Goal: Information Seeking & Learning: Learn about a topic

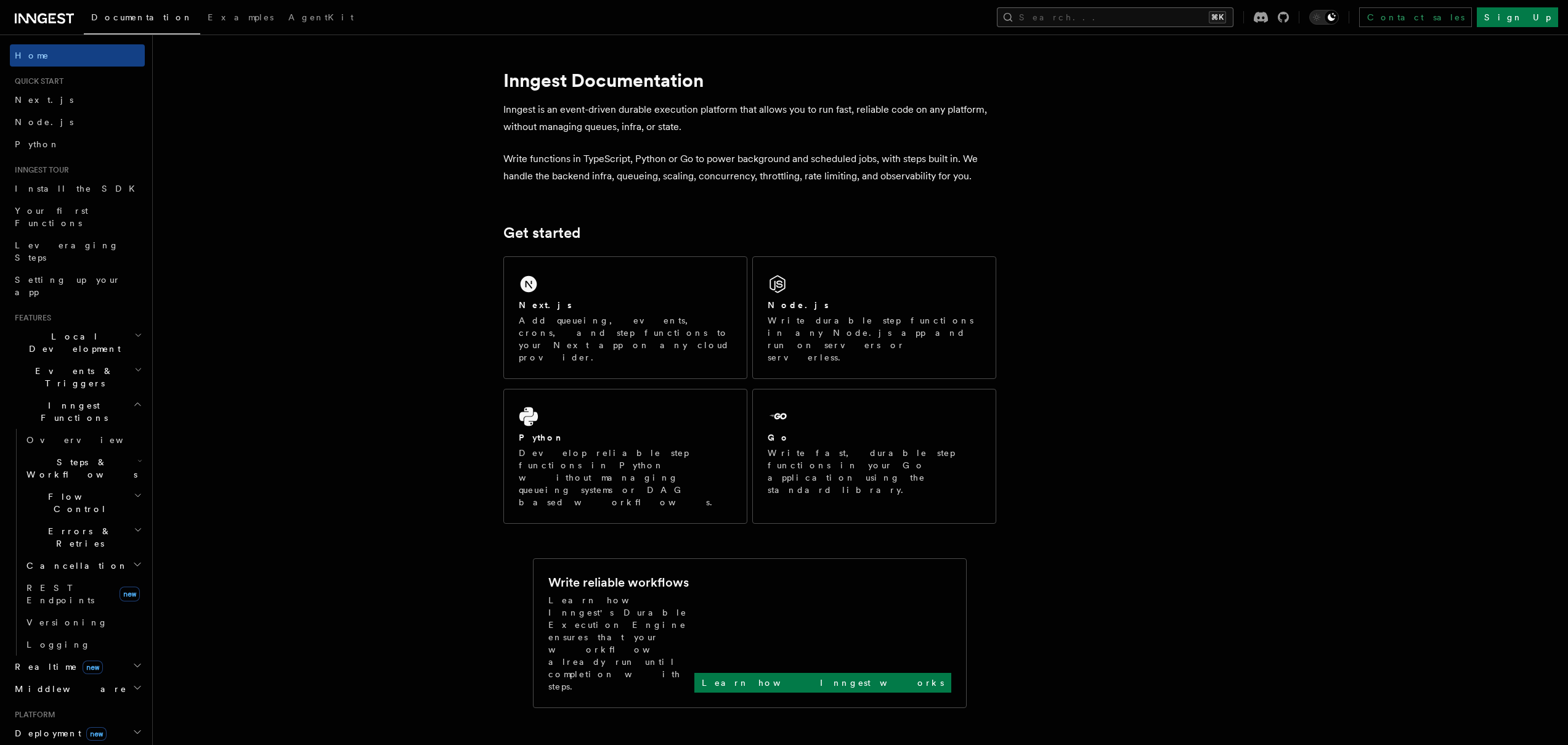
click at [1147, 7] on button "Search... ⌘K" at bounding box center [1115, 17] width 236 height 20
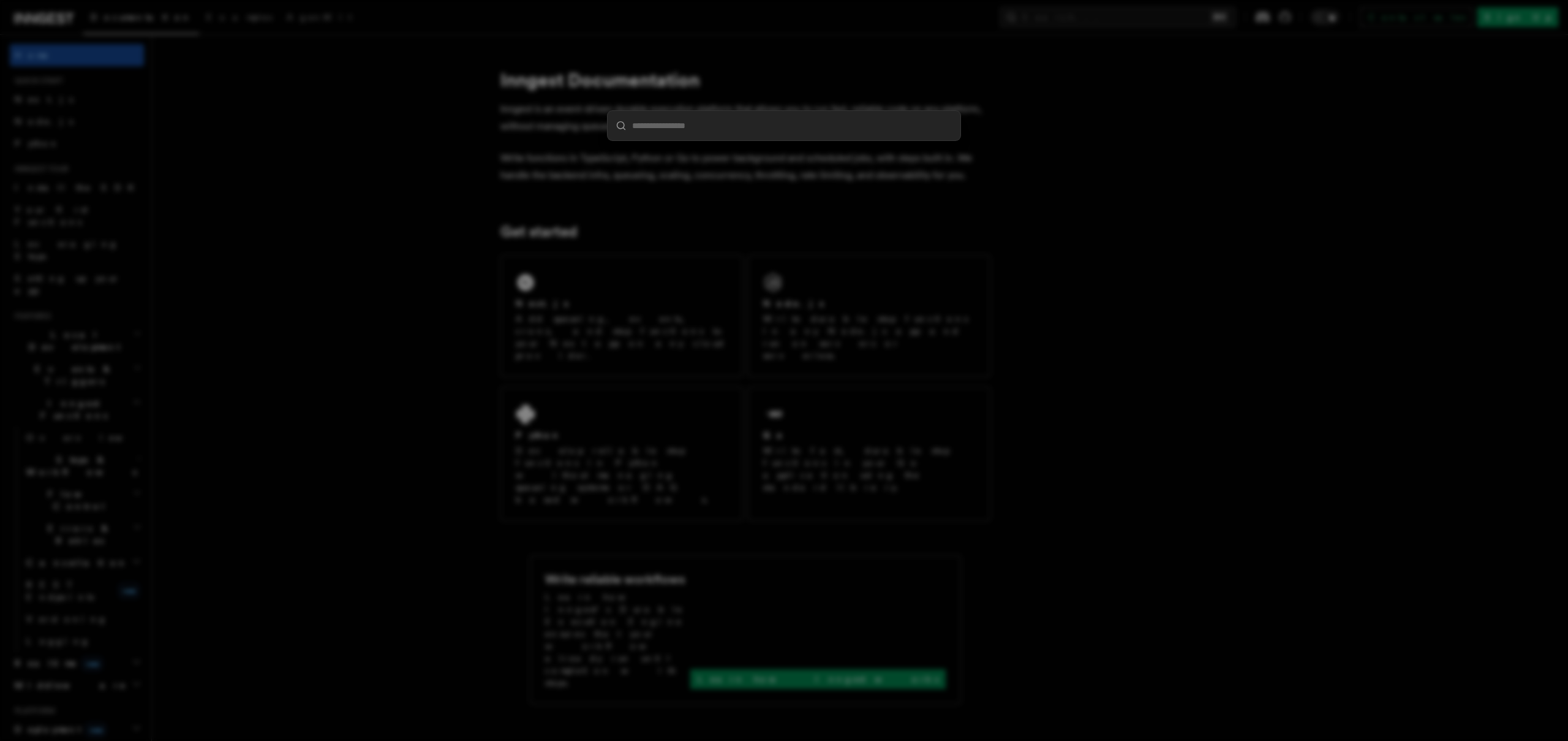
type input "*"
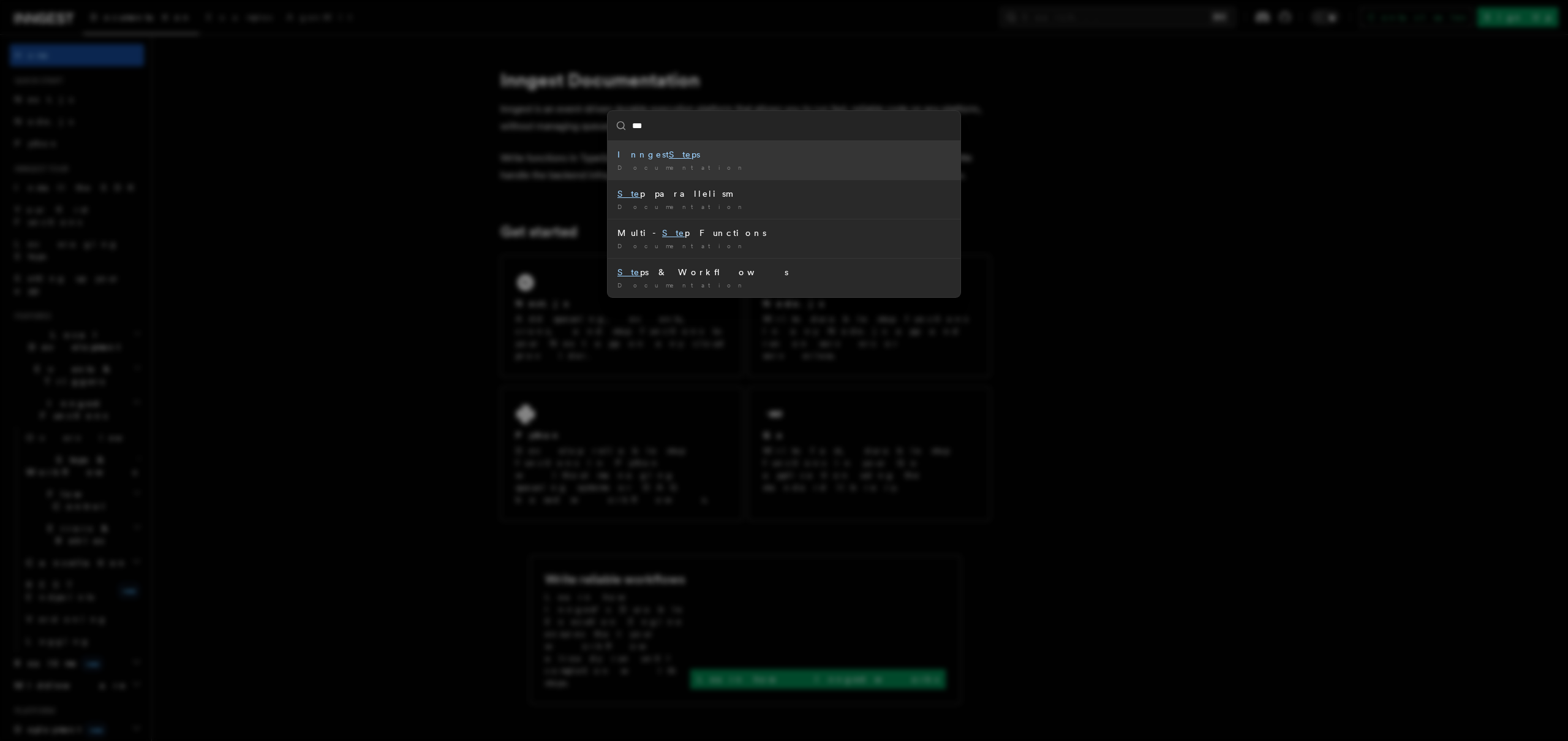
type input "****"
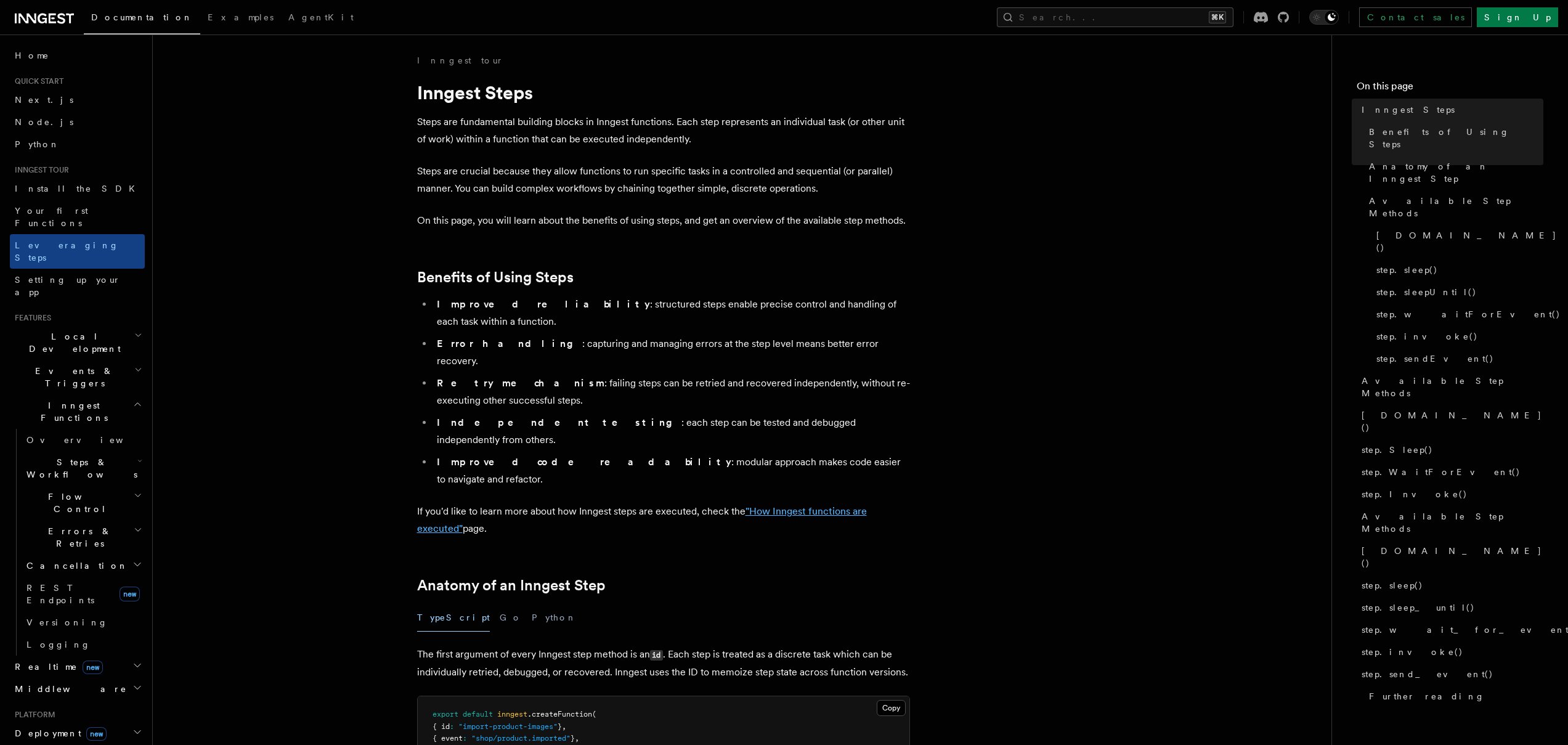
click at [832, 505] on link ""How Inngest functions are executed"" at bounding box center [642, 519] width 450 height 29
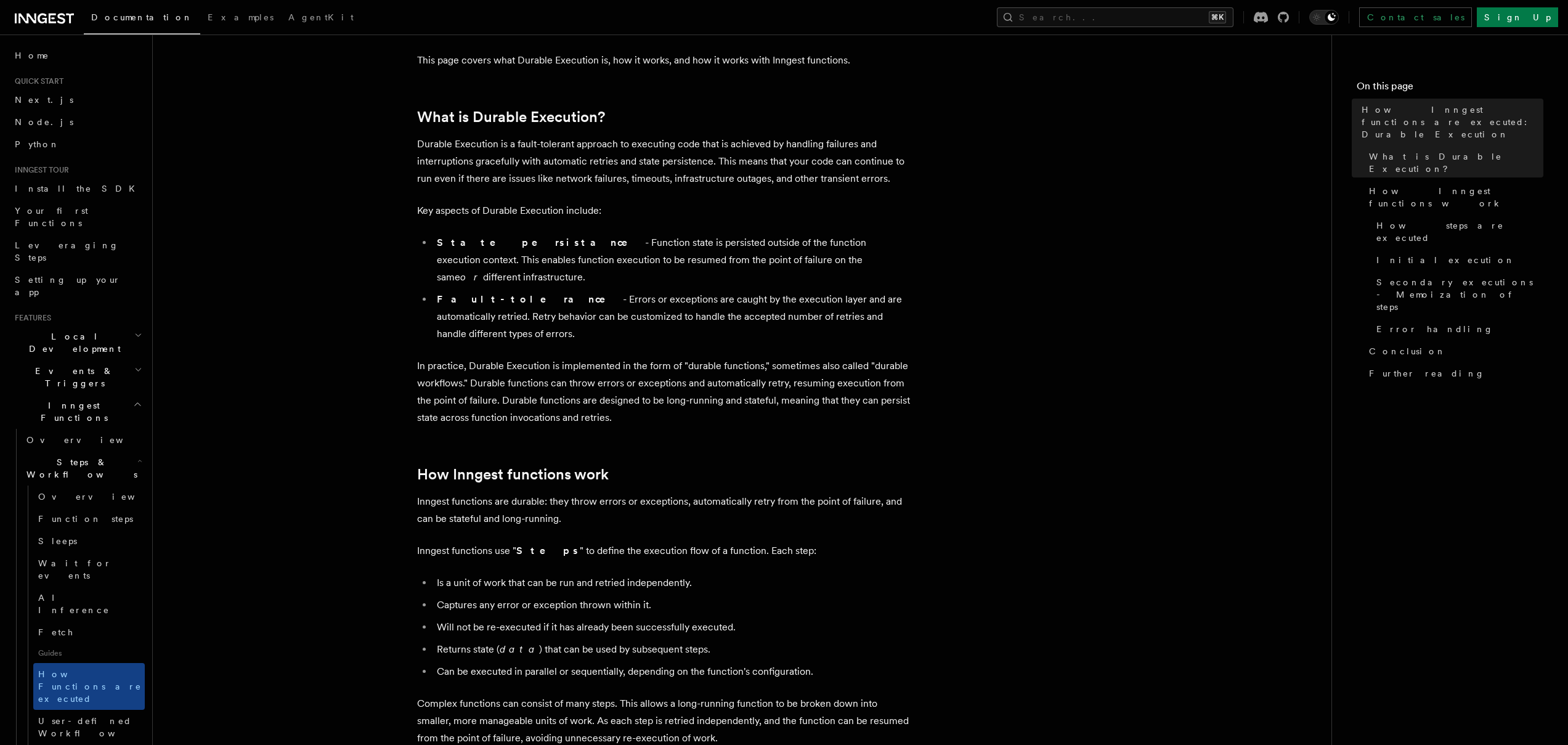
scroll to position [130, 0]
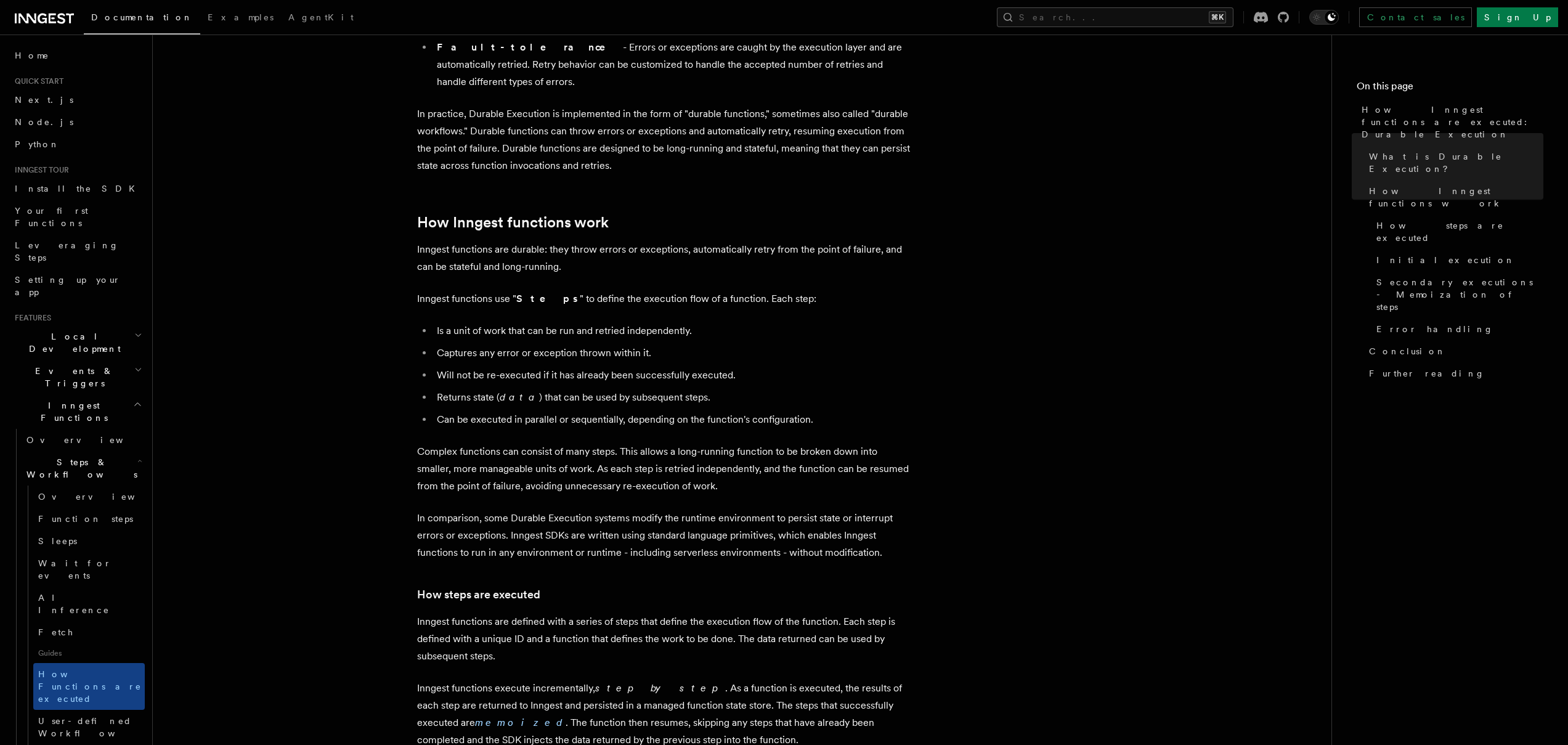
scroll to position [383, 0]
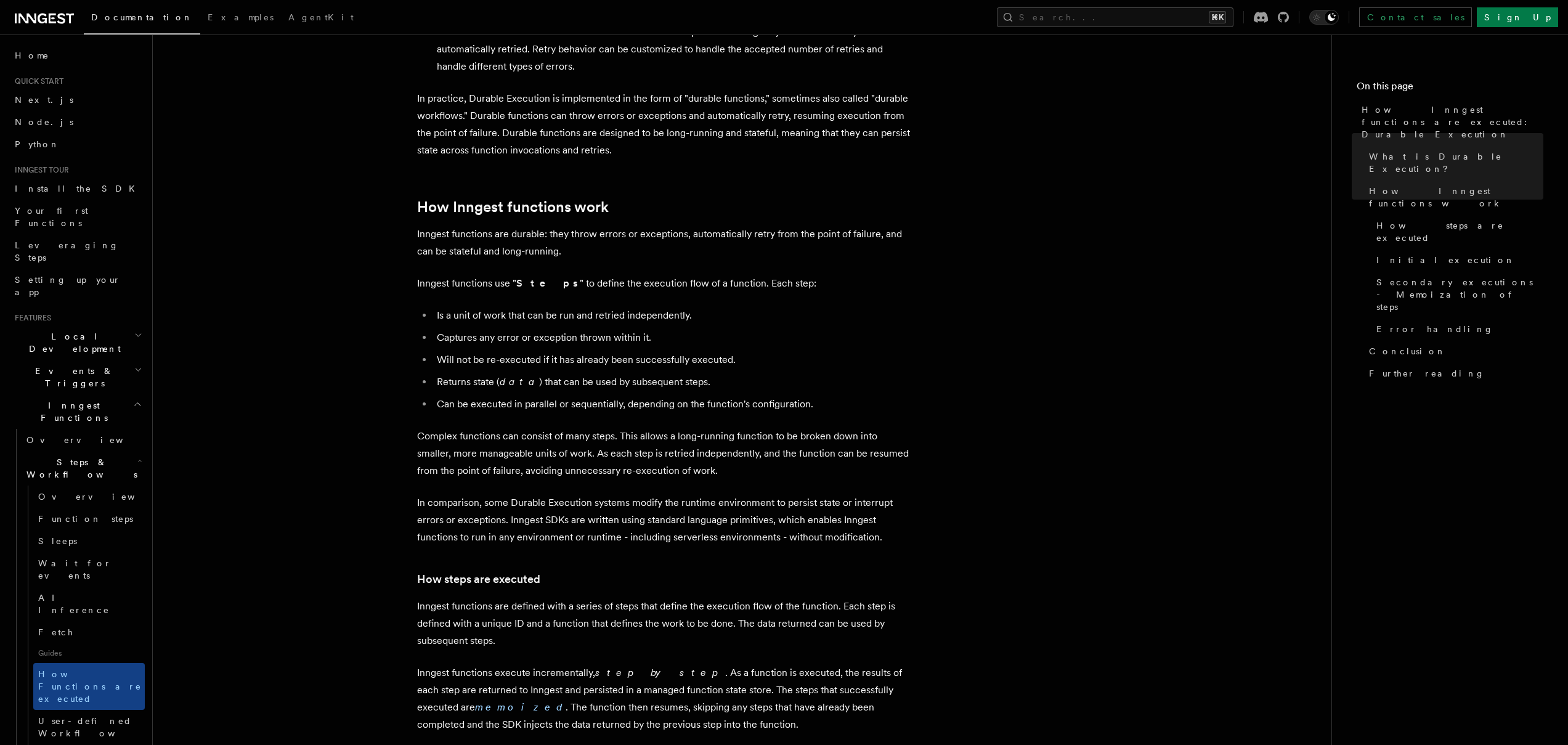
scroll to position [399, 0]
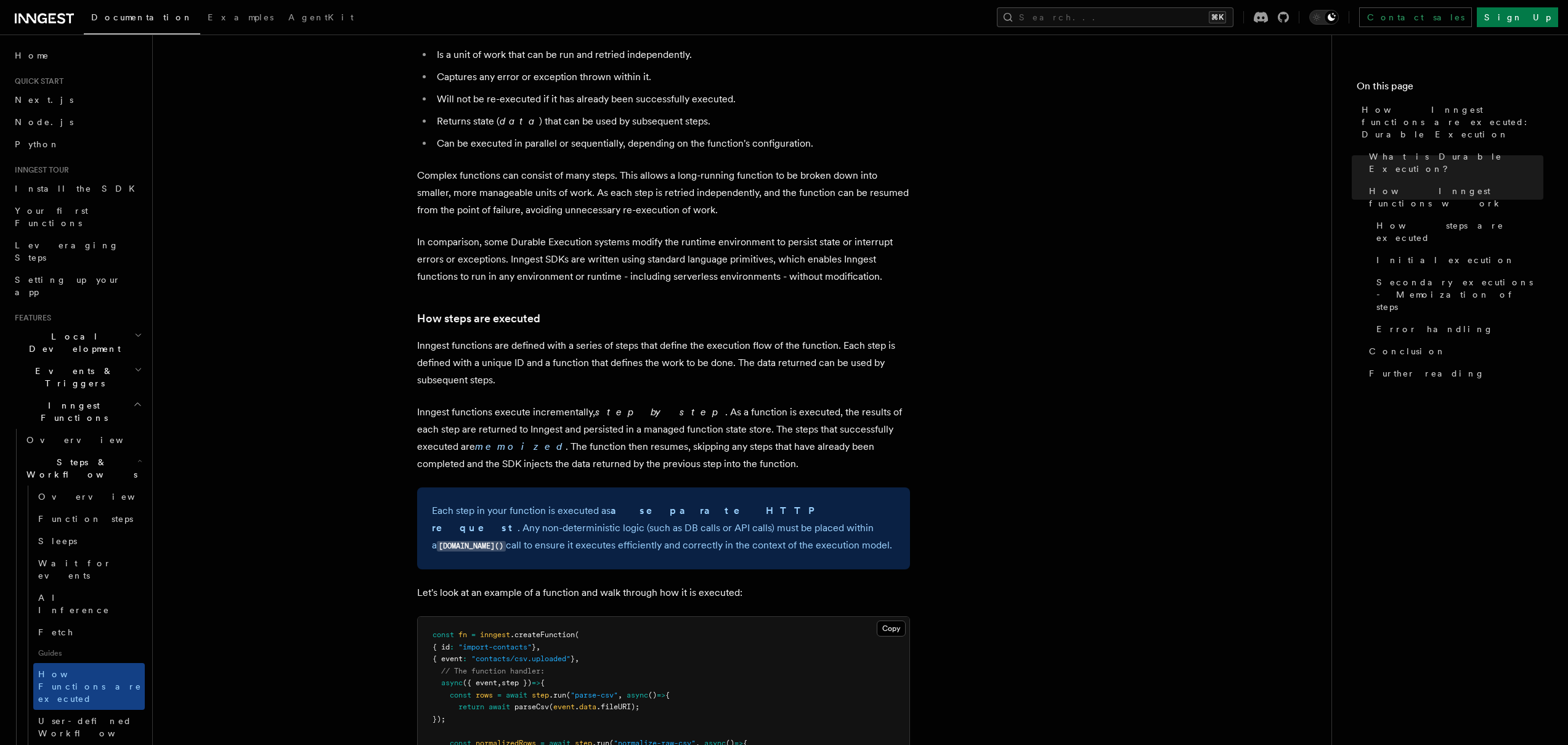
scroll to position [676, 0]
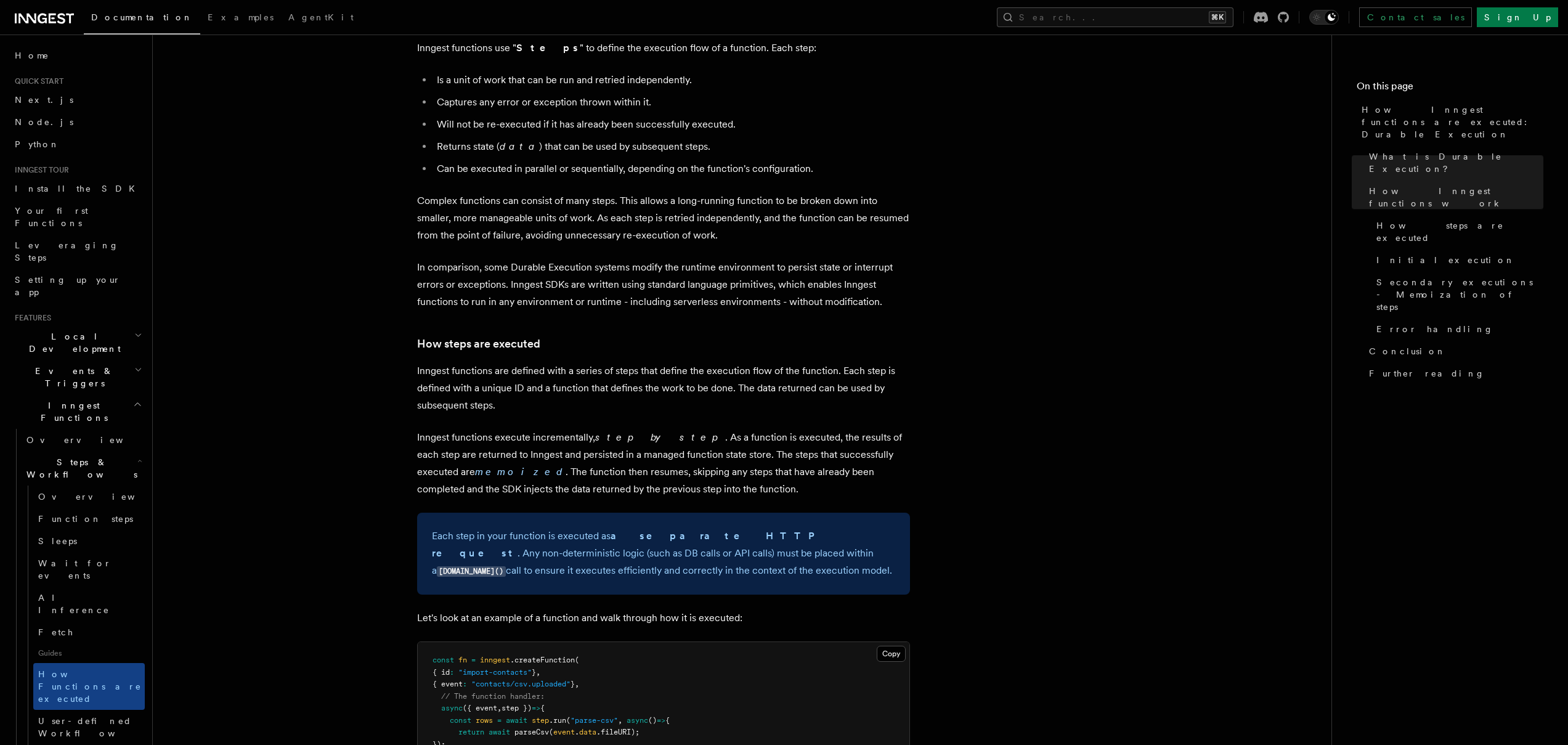
scroll to position [629, 0]
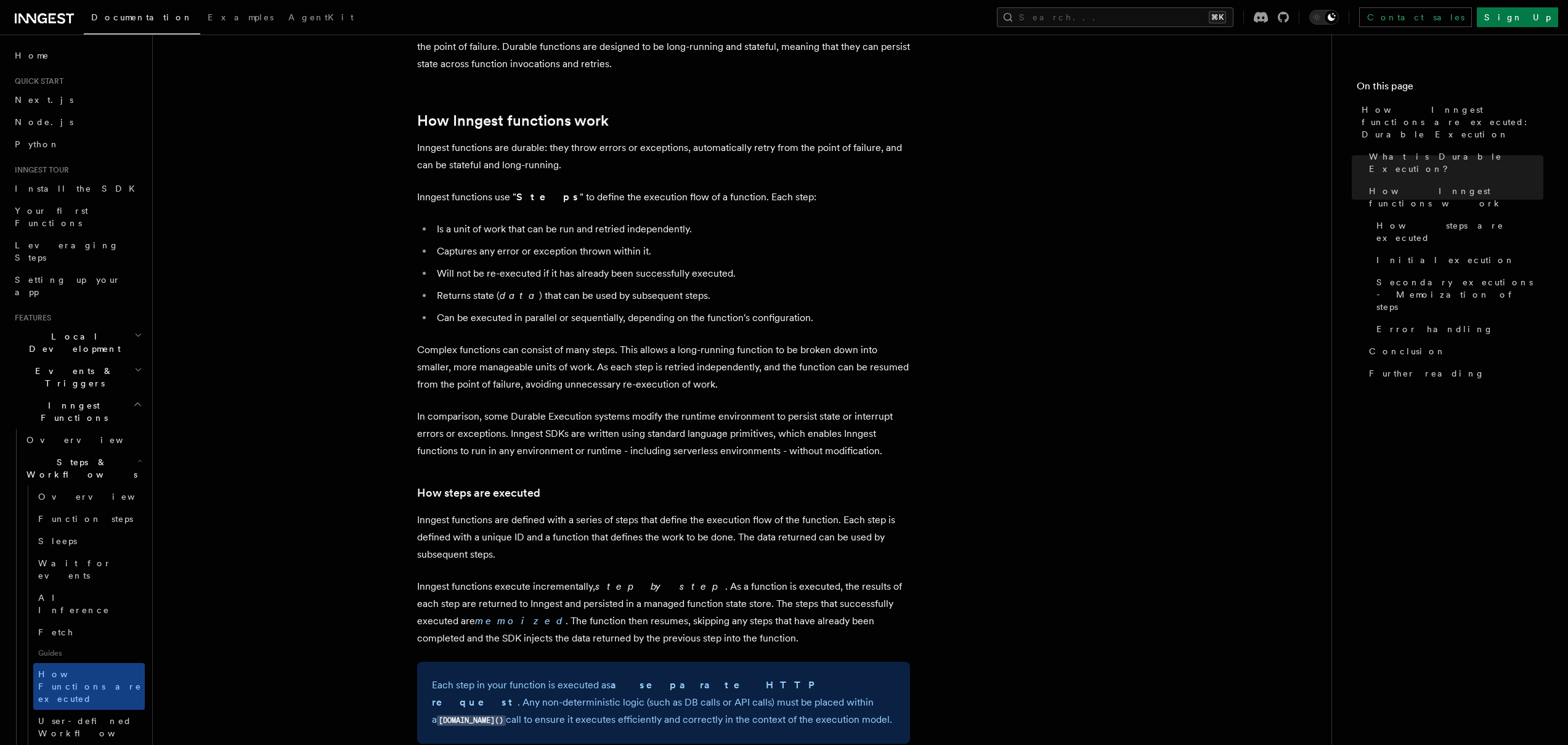
scroll to position [480, 0]
drag, startPoint x: 447, startPoint y: 240, endPoint x: 733, endPoint y: 235, distance: 286.0
click at [733, 266] on li "Will not be re-executed if it has already been successfully executed." at bounding box center [671, 274] width 477 height 17
click at [818, 266] on li "Will not be re-executed if it has already been successfully executed." at bounding box center [671, 274] width 477 height 17
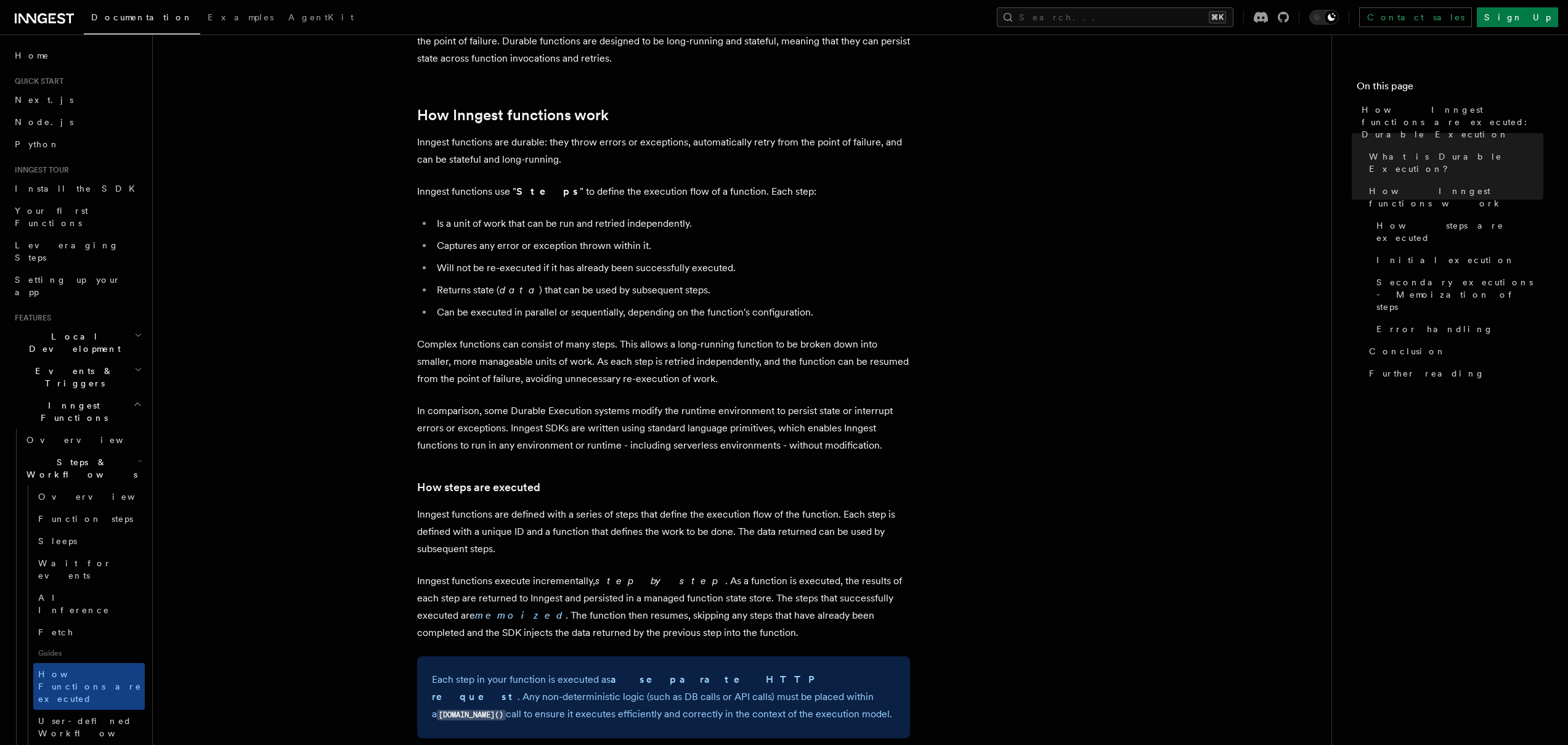
scroll to position [494, 0]
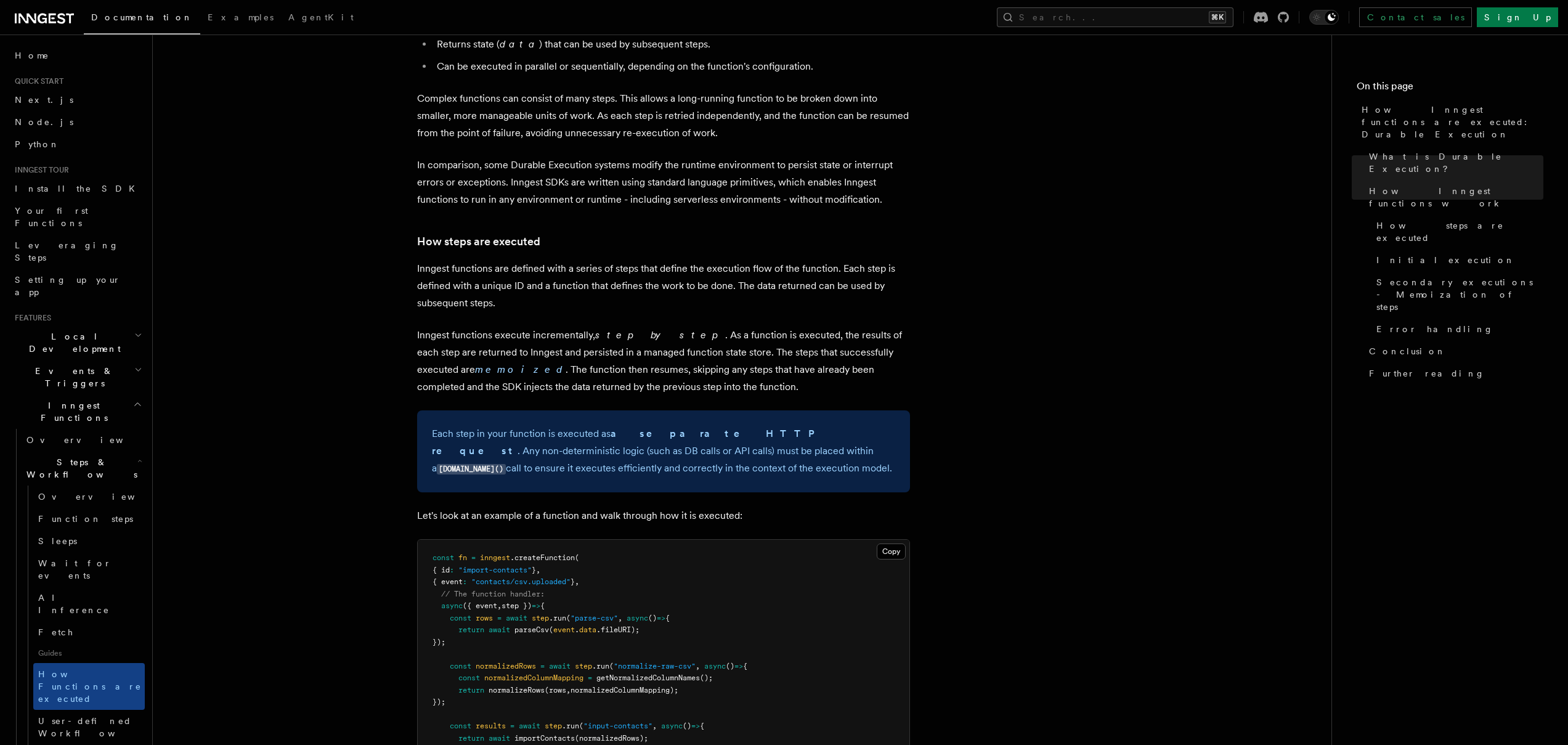
scroll to position [742, 0]
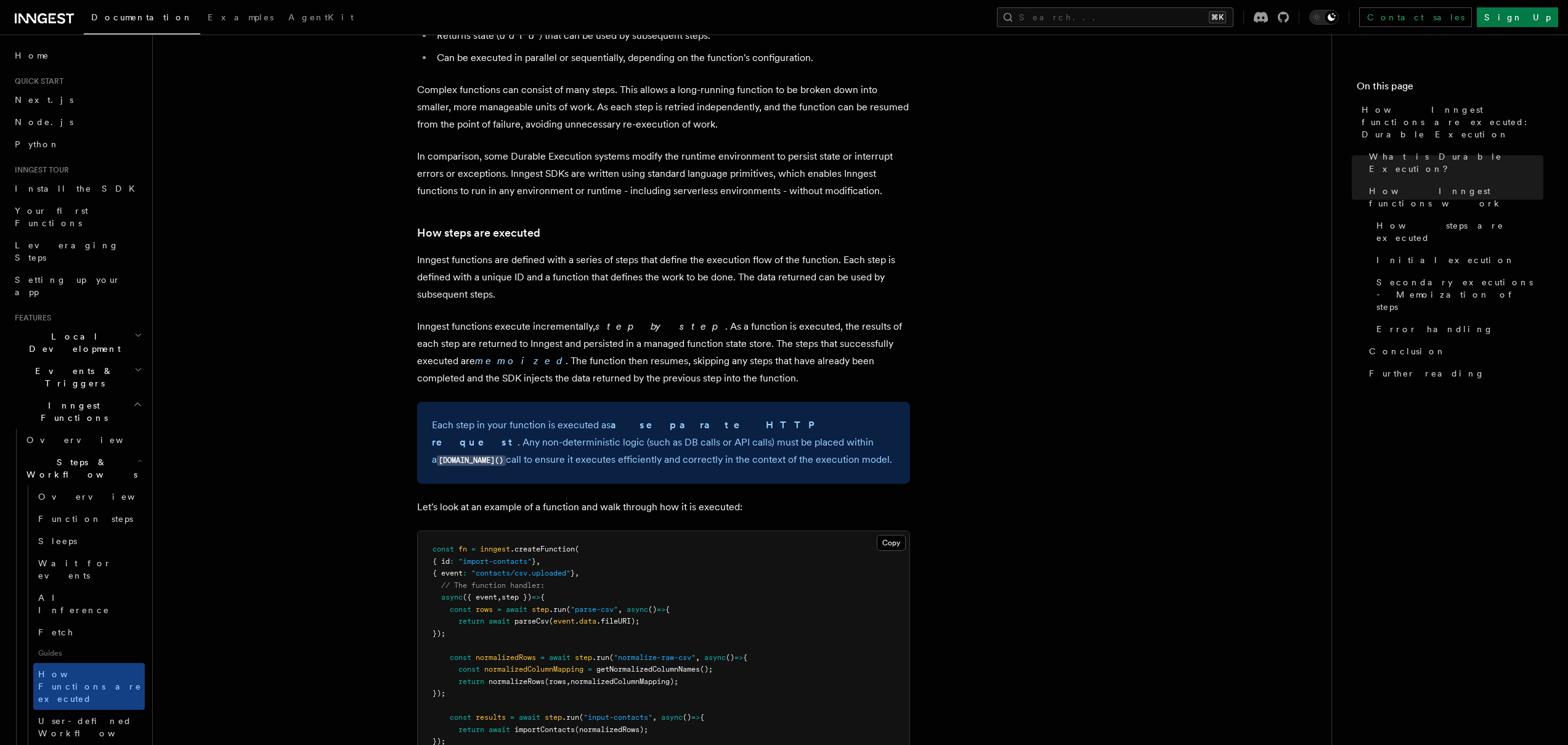
click at [1230, 20] on button "Search... ⌘K" at bounding box center [1115, 17] width 236 height 20
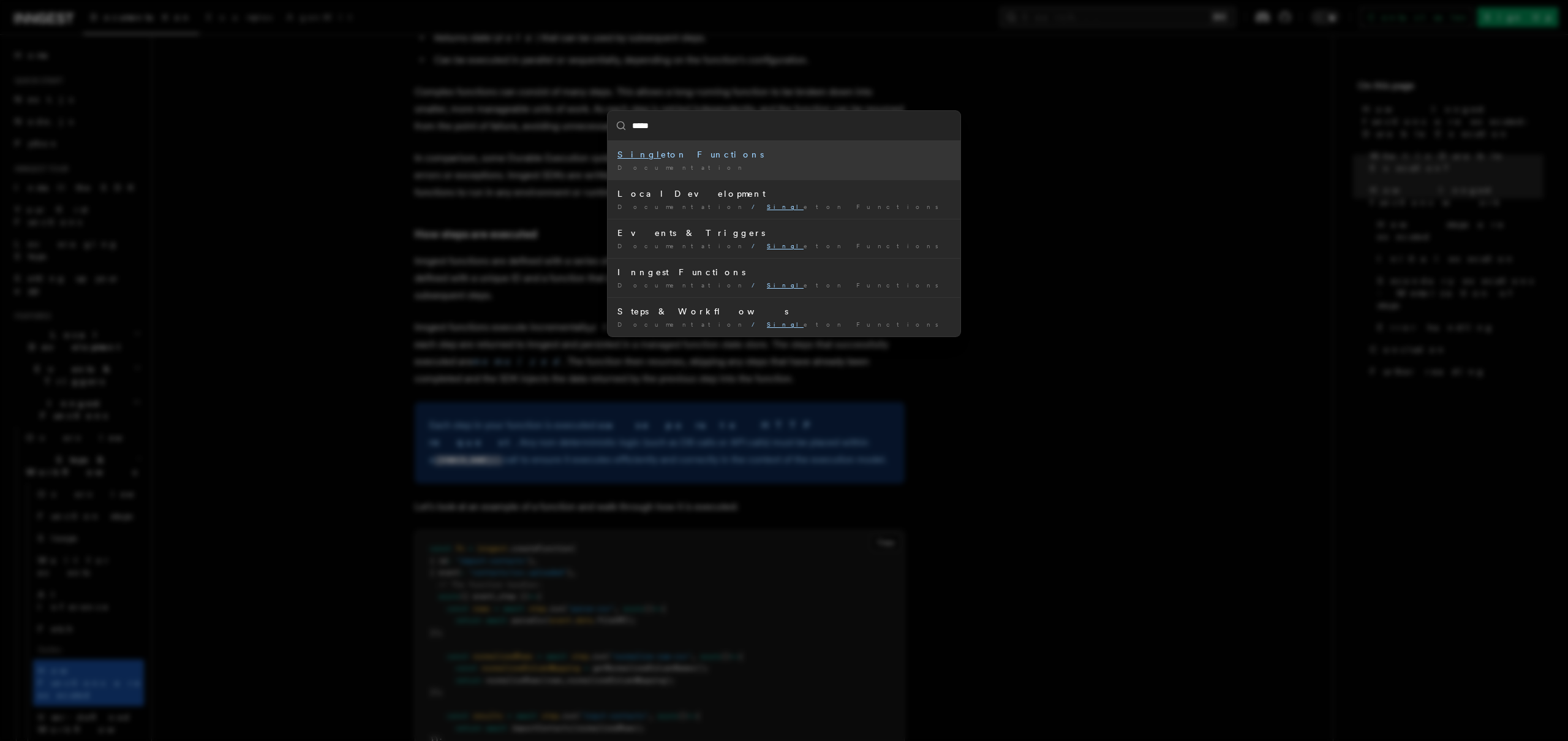
type input "******"
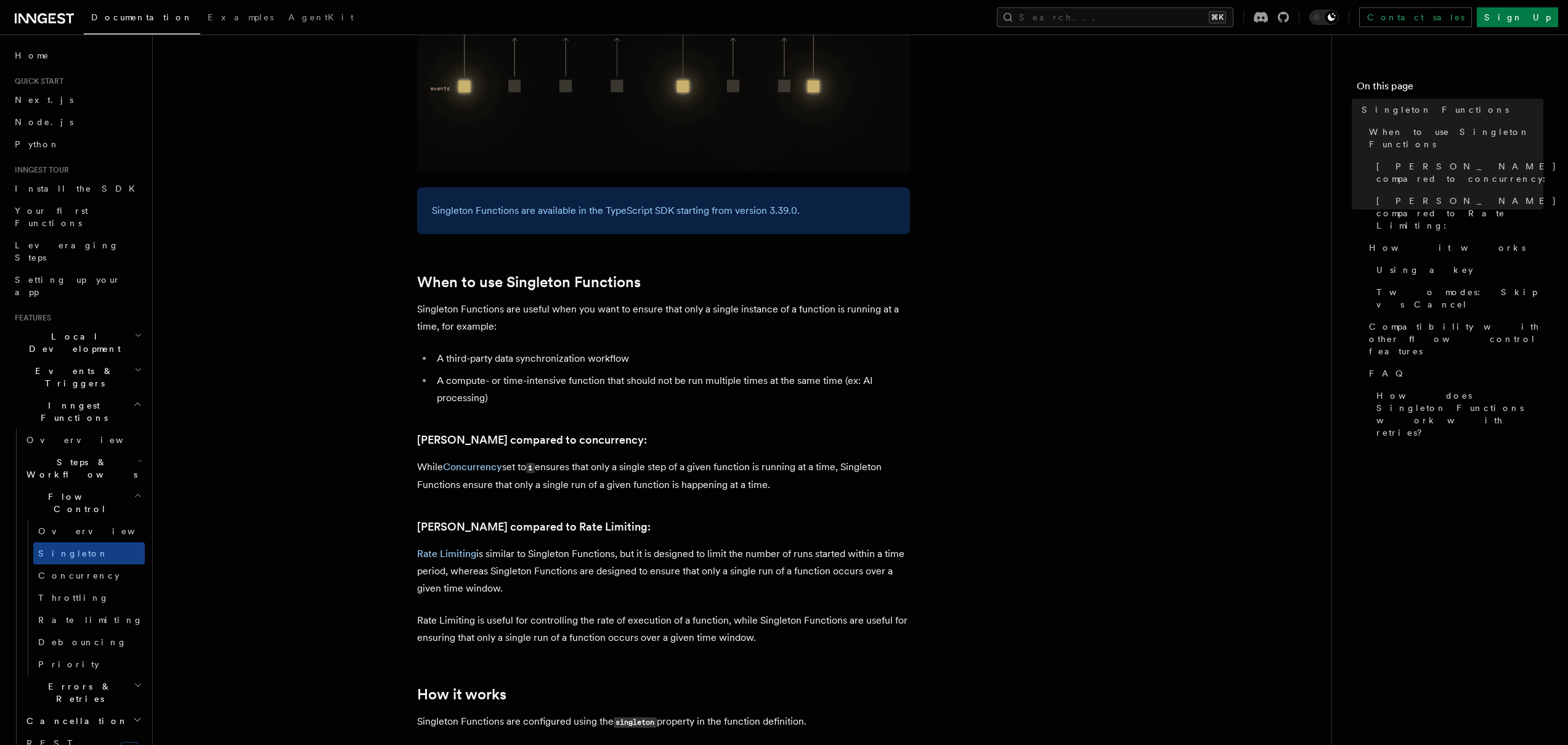
scroll to position [324, 0]
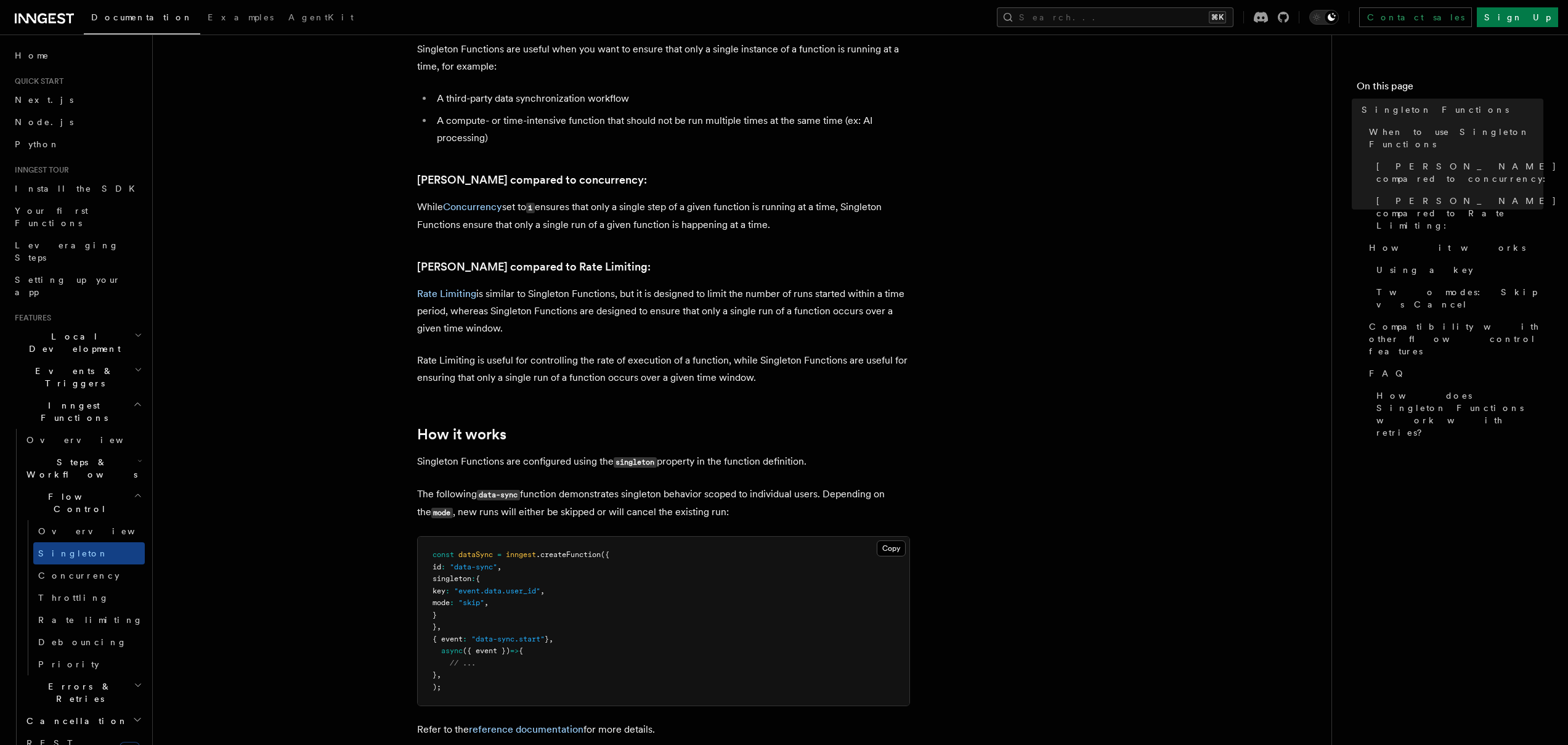
scroll to position [556, 0]
